Goal: Contribute content

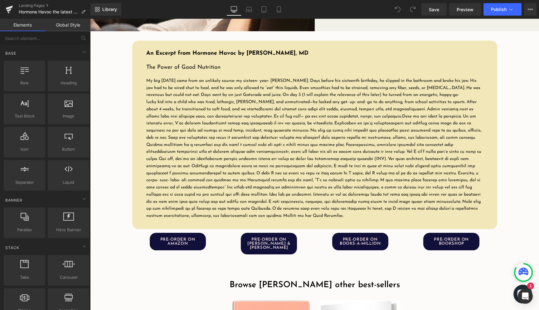
scroll to position [809, 0]
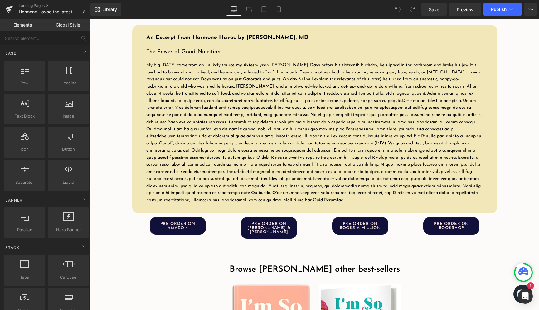
click at [229, 149] on span at bounding box center [314, 146] width 336 height 111
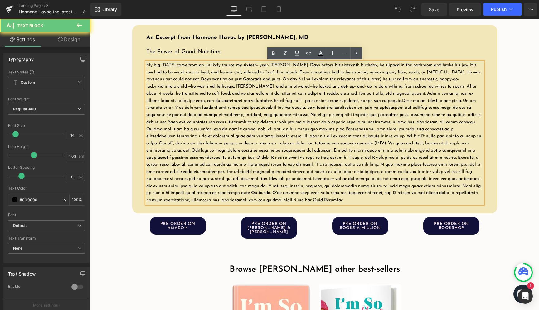
click at [188, 100] on span at bounding box center [314, 146] width 336 height 111
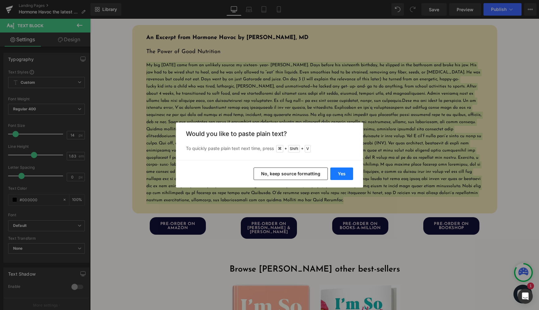
click at [343, 175] on button "Yes" at bounding box center [342, 173] width 23 height 12
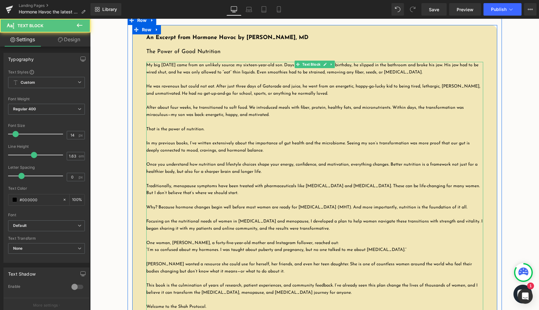
click at [187, 79] on p at bounding box center [314, 79] width 337 height 7
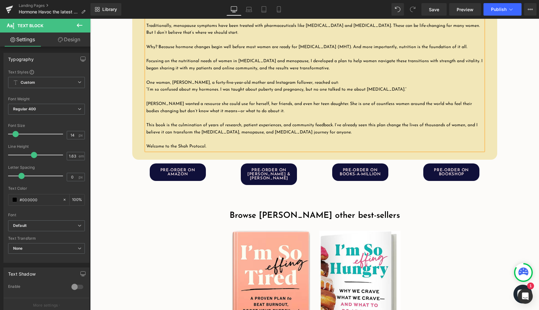
scroll to position [967, 0]
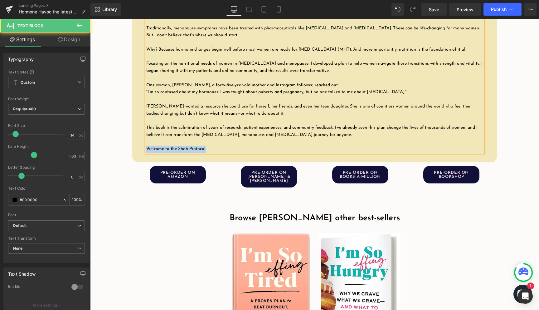
drag, startPoint x: 215, startPoint y: 157, endPoint x: 146, endPoint y: 157, distance: 68.7
click at [146, 153] on p "Welcome to the Shah Protocol." at bounding box center [314, 148] width 337 height 7
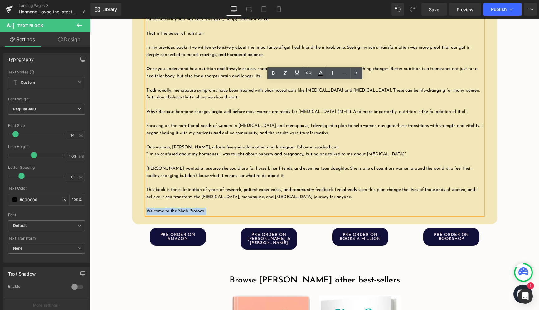
scroll to position [945, 0]
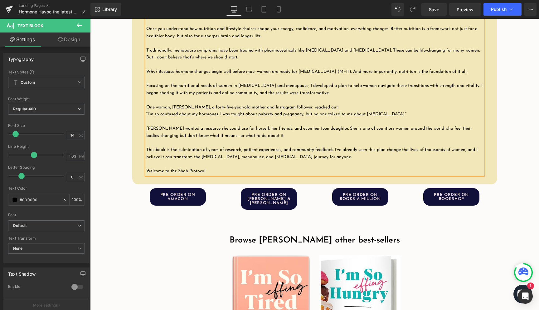
click at [227, 161] on p "This book is the culmination of years of research, patient experiences, and com…" at bounding box center [314, 153] width 337 height 14
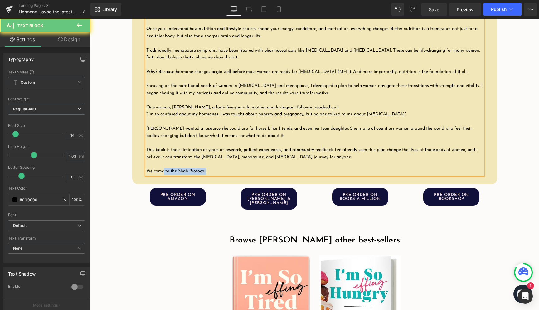
drag, startPoint x: 217, startPoint y: 178, endPoint x: 160, endPoint y: 177, distance: 57.1
click at [160, 175] on p "Welcome to the Shah Protocol." at bounding box center [314, 171] width 337 height 7
click at [151, 175] on p "Welcome to the Shah Protocol." at bounding box center [314, 171] width 337 height 7
click at [148, 175] on p "Welcome to the Shah Protocol." at bounding box center [314, 171] width 337 height 7
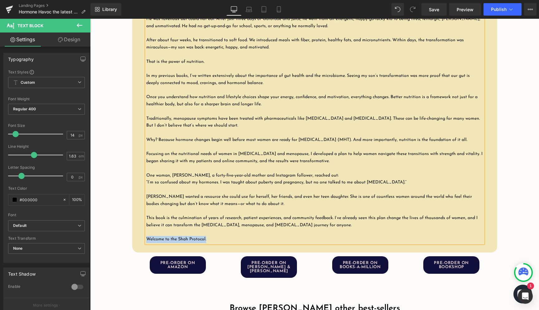
scroll to position [835, 0]
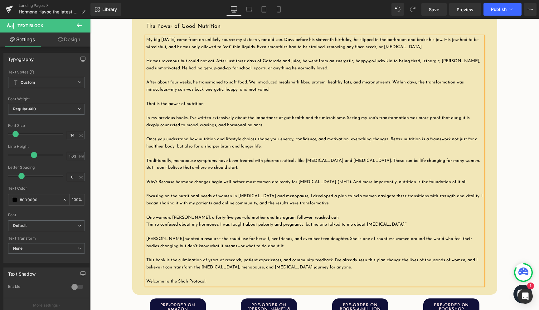
click at [175, 177] on p at bounding box center [314, 174] width 337 height 7
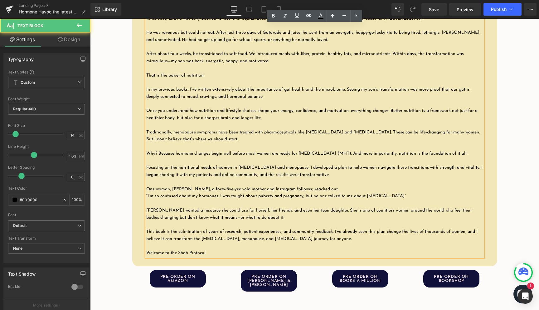
scroll to position [881, 0]
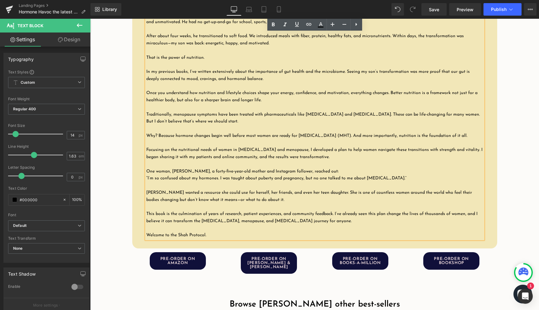
click at [195, 239] on p "Welcome to the Shah Protocol." at bounding box center [314, 235] width 337 height 7
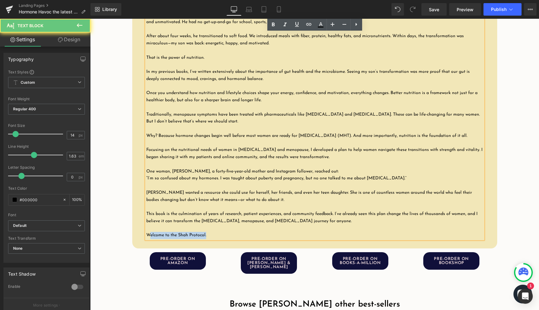
drag, startPoint x: 208, startPoint y: 242, endPoint x: 145, endPoint y: 241, distance: 64.0
click at [146, 239] on div "My big [DATE] came from an unlikely source: my sixteen-year-old son. Days befor…" at bounding box center [314, 114] width 337 height 248
drag, startPoint x: 147, startPoint y: 243, endPoint x: 204, endPoint y: 243, distance: 57.4
click at [204, 239] on p "Welcome to the Shah Protocol." at bounding box center [314, 235] width 337 height 7
click at [214, 239] on p "Welcome to the Shah Protocol." at bounding box center [314, 235] width 337 height 7
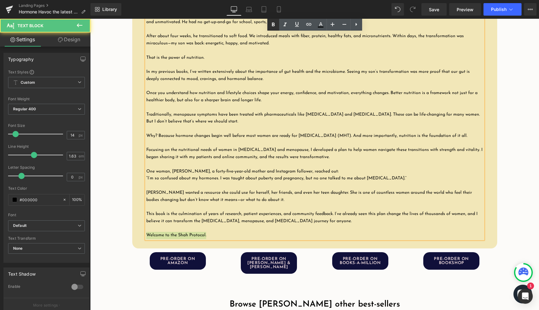
click at [272, 24] on icon at bounding box center [273, 24] width 3 height 4
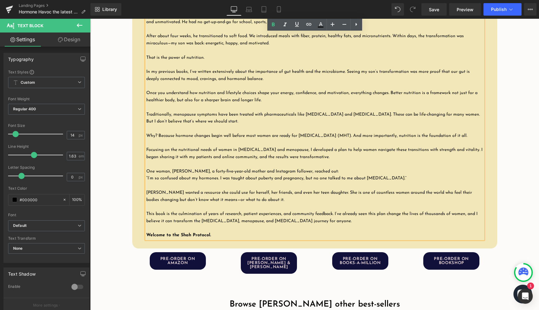
click at [208, 210] on p at bounding box center [314, 206] width 337 height 7
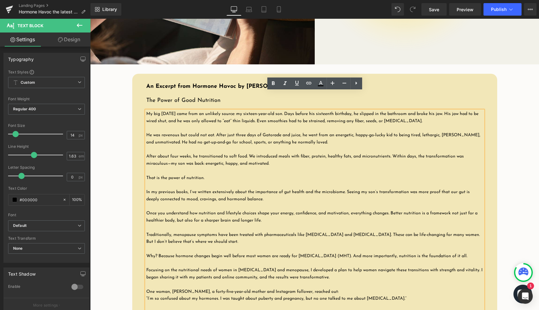
scroll to position [754, 0]
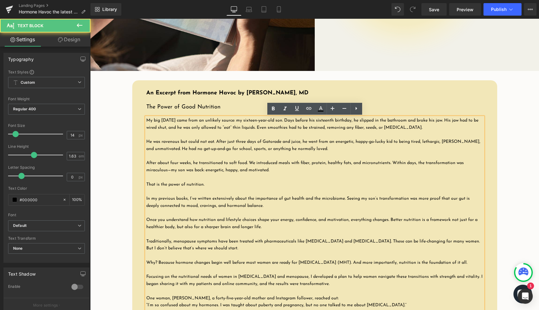
click at [183, 178] on p at bounding box center [314, 177] width 337 height 7
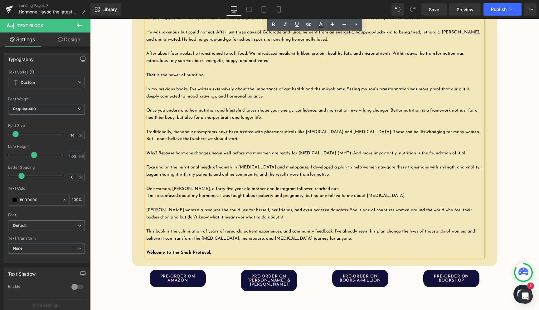
scroll to position [909, 0]
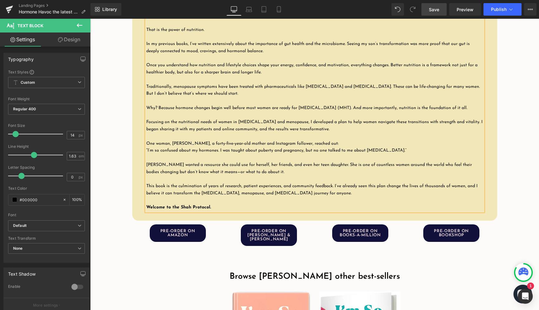
click at [428, 11] on link "Save" at bounding box center [434, 9] width 25 height 12
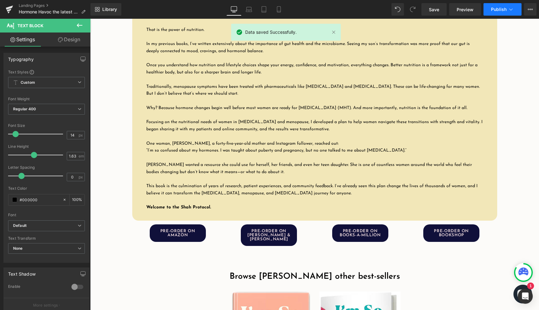
click at [502, 7] on span "Publish" at bounding box center [499, 9] width 16 height 5
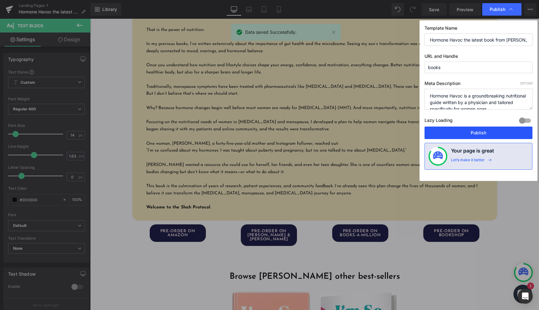
drag, startPoint x: 495, startPoint y: 132, endPoint x: 373, endPoint y: 114, distance: 123.5
click at [495, 132] on button "Publish" at bounding box center [479, 132] width 108 height 12
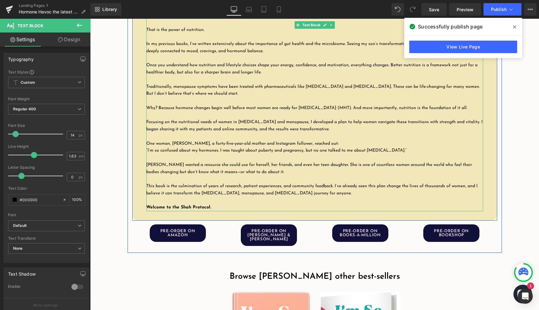
click at [312, 112] on p "Why? Because hormone changes begin well before most women are ready for [MEDICA…" at bounding box center [314, 108] width 337 height 7
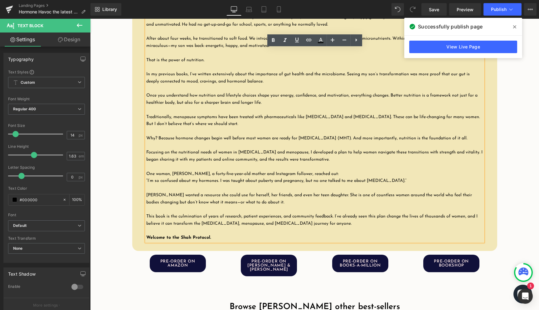
scroll to position [874, 0]
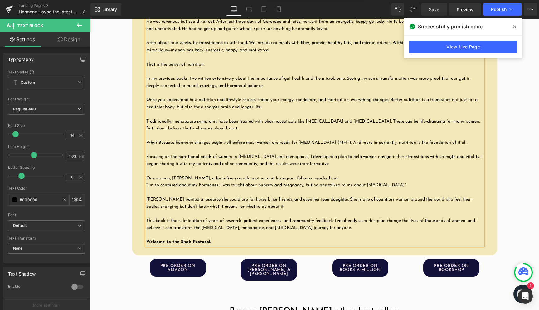
click at [207, 137] on p at bounding box center [314, 135] width 337 height 7
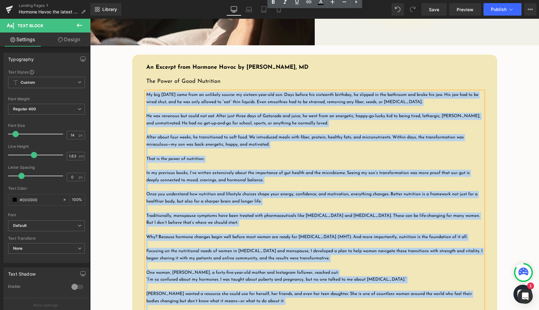
scroll to position [774, 0]
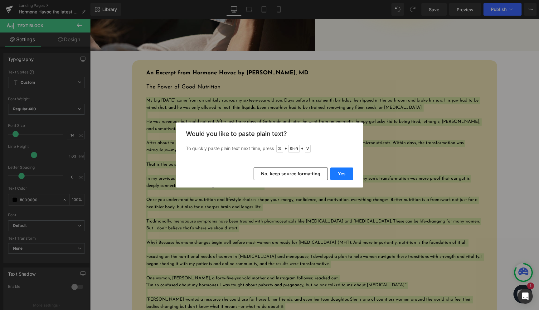
click at [340, 174] on button "Yes" at bounding box center [342, 173] width 23 height 12
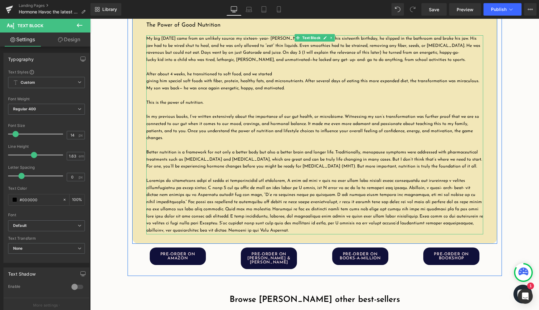
scroll to position [849, 0]
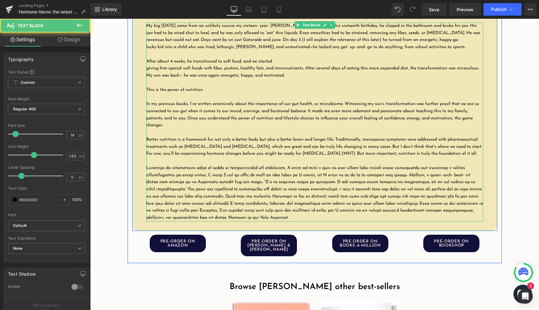
click at [353, 221] on p at bounding box center [314, 192] width 337 height 57
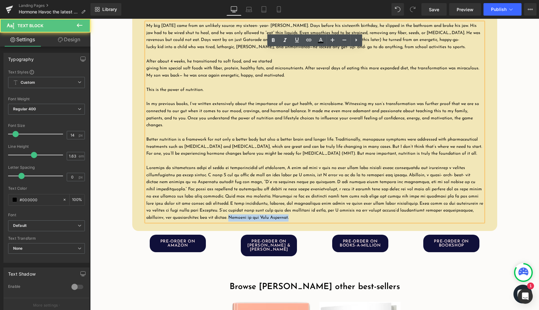
click at [274, 221] on p at bounding box center [314, 192] width 337 height 57
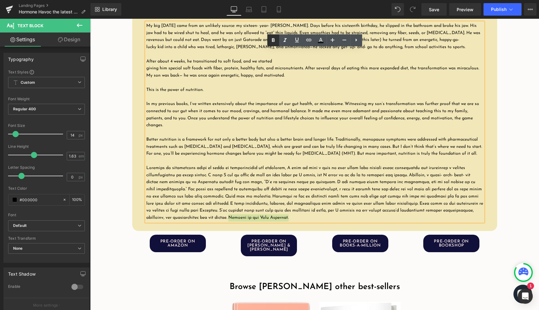
click at [273, 41] on icon at bounding box center [273, 40] width 7 height 7
click at [265, 154] on p "Better nutrition is a framework for not only a better body but also a better br…" at bounding box center [314, 146] width 337 height 21
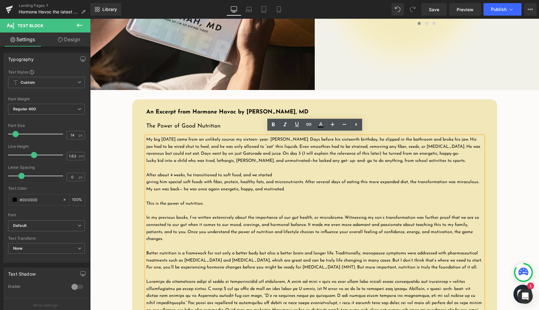
scroll to position [734, 0]
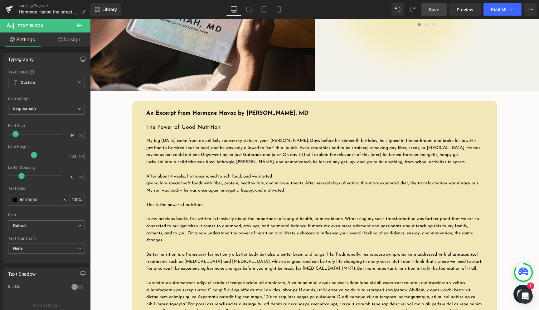
drag, startPoint x: 434, startPoint y: 9, endPoint x: 373, endPoint y: 58, distance: 77.9
click at [434, 9] on span "Save" at bounding box center [434, 9] width 10 height 7
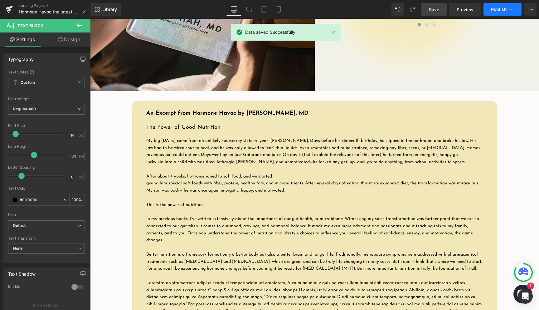
click at [495, 12] on button "Publish" at bounding box center [503, 9] width 38 height 12
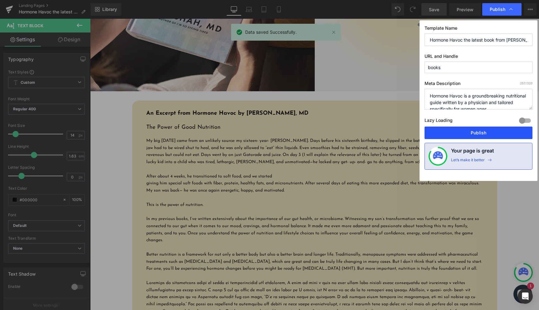
click at [473, 132] on button "Publish" at bounding box center [479, 132] width 108 height 12
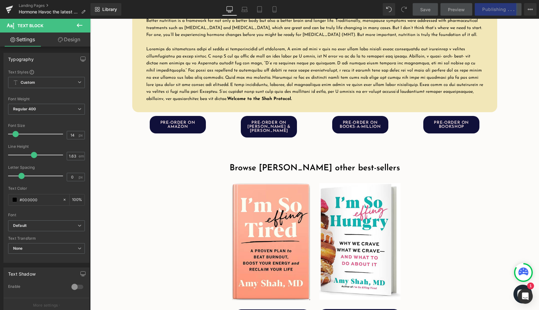
scroll to position [966, 0]
